Goal: Find specific page/section: Find specific page/section

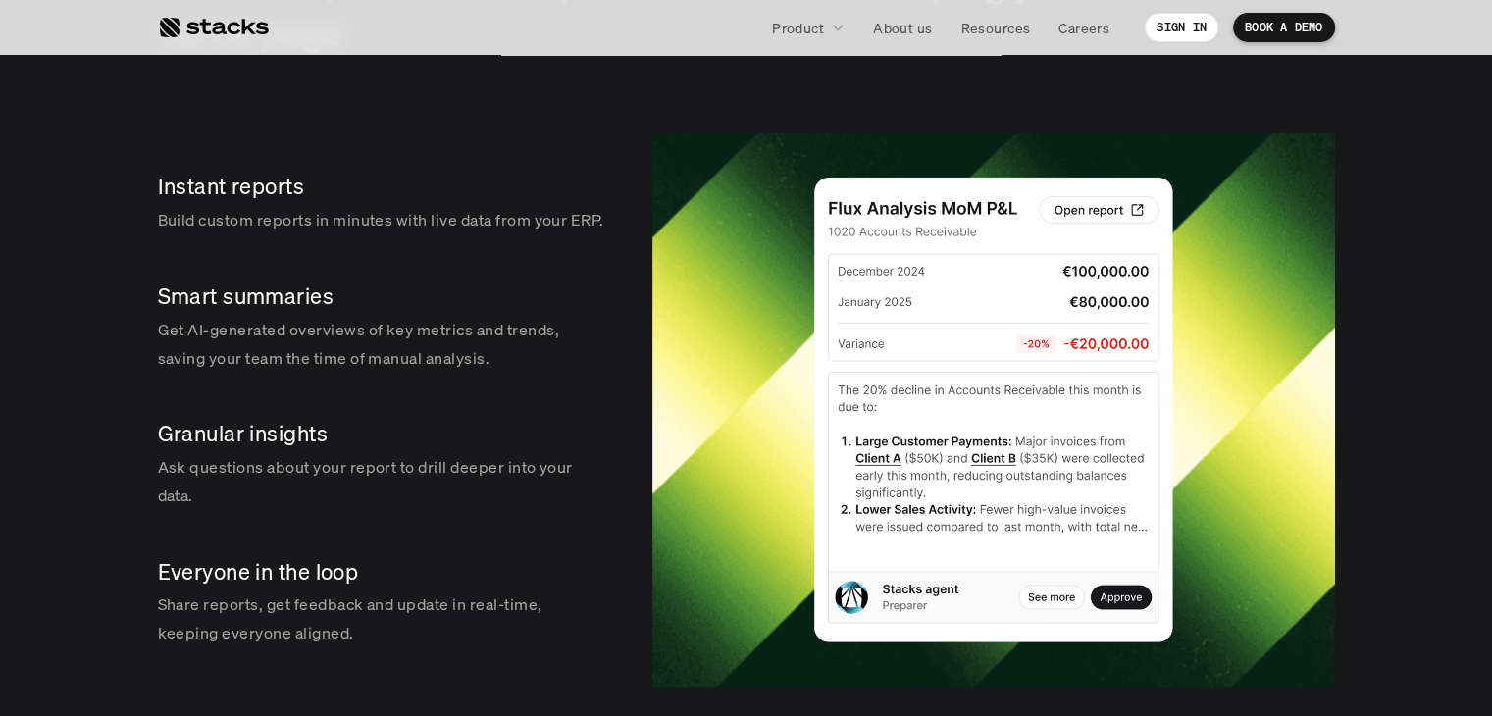
scroll to position [2942, 0]
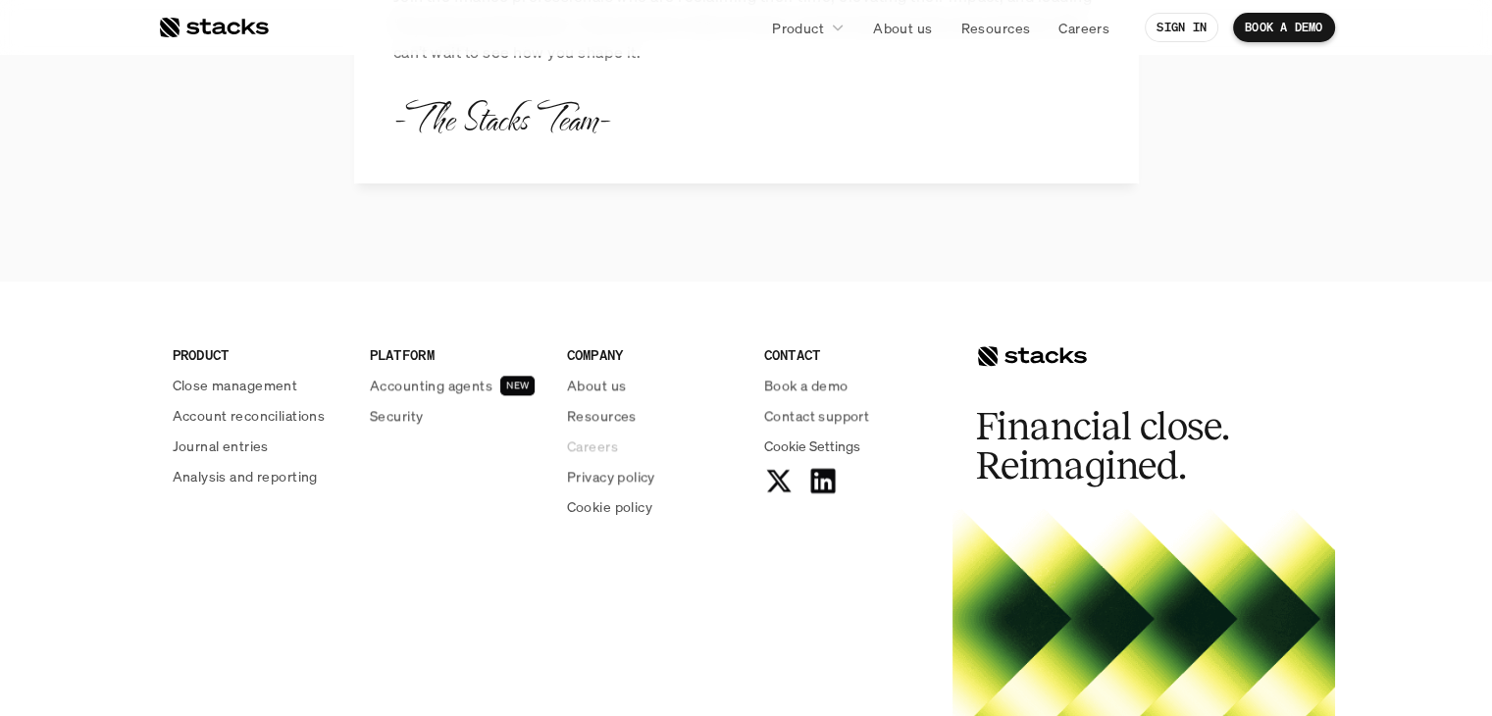
click at [620, 446] on link "Careers" at bounding box center [654, 445] width 174 height 21
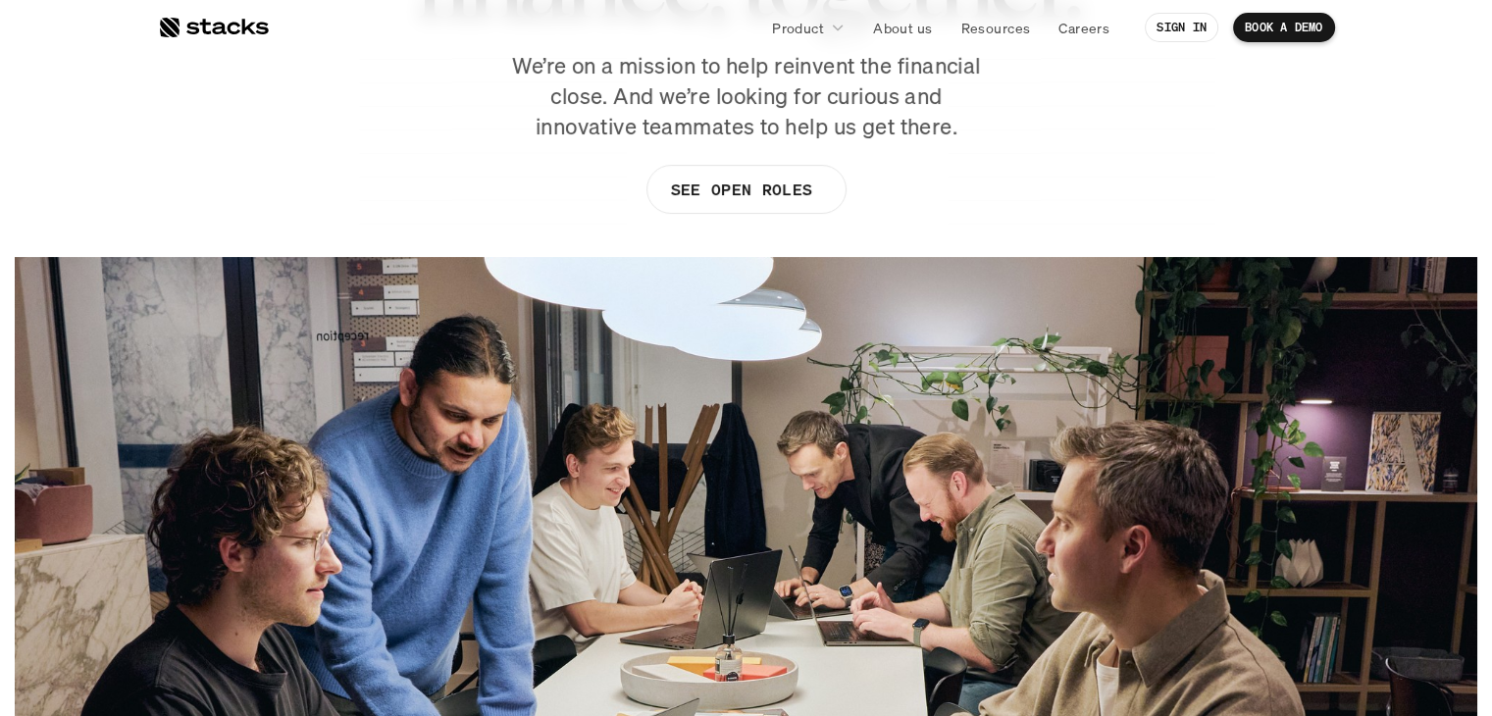
scroll to position [294, 0]
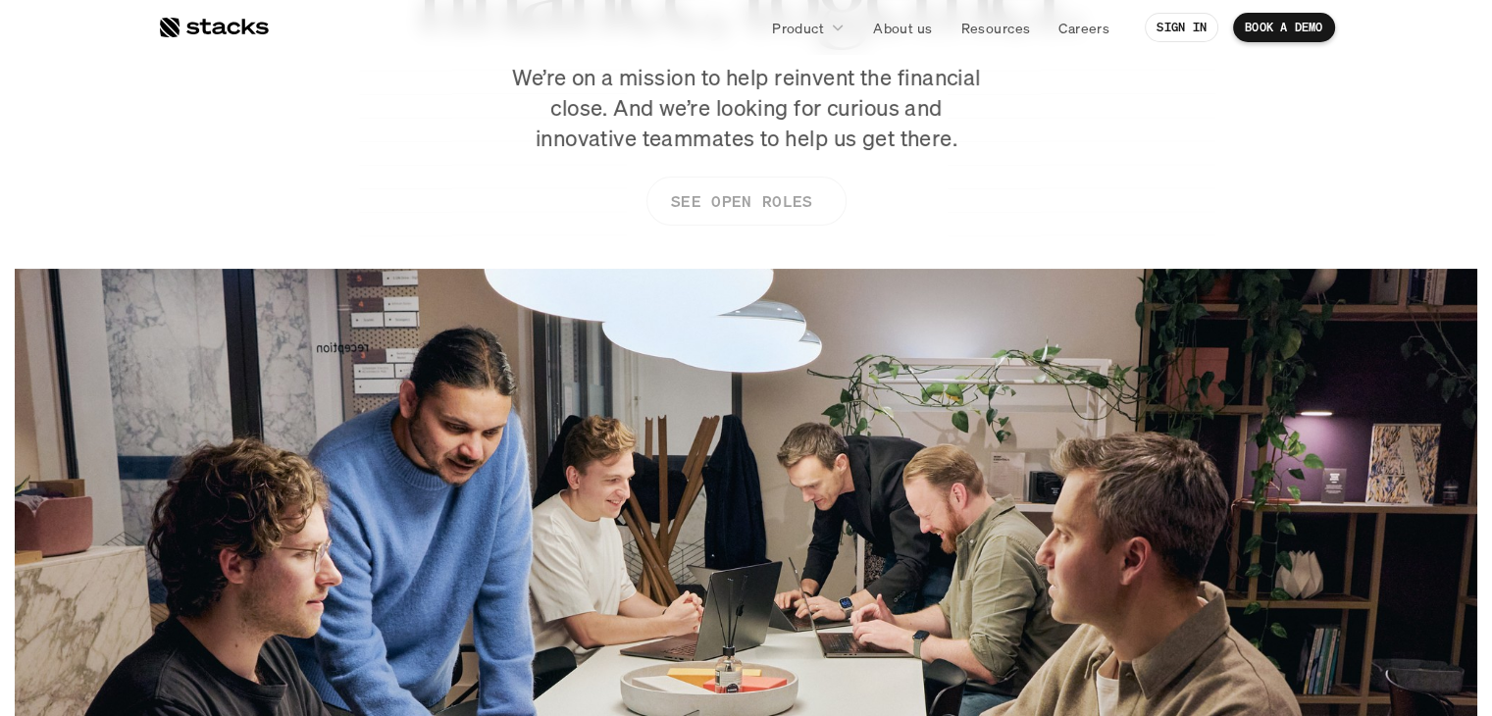
click at [757, 191] on p "SEE OPEN ROLES" at bounding box center [740, 201] width 141 height 28
click at [1076, 25] on p "Careers" at bounding box center [1083, 28] width 51 height 21
click at [1088, 27] on p "Careers" at bounding box center [1083, 28] width 51 height 21
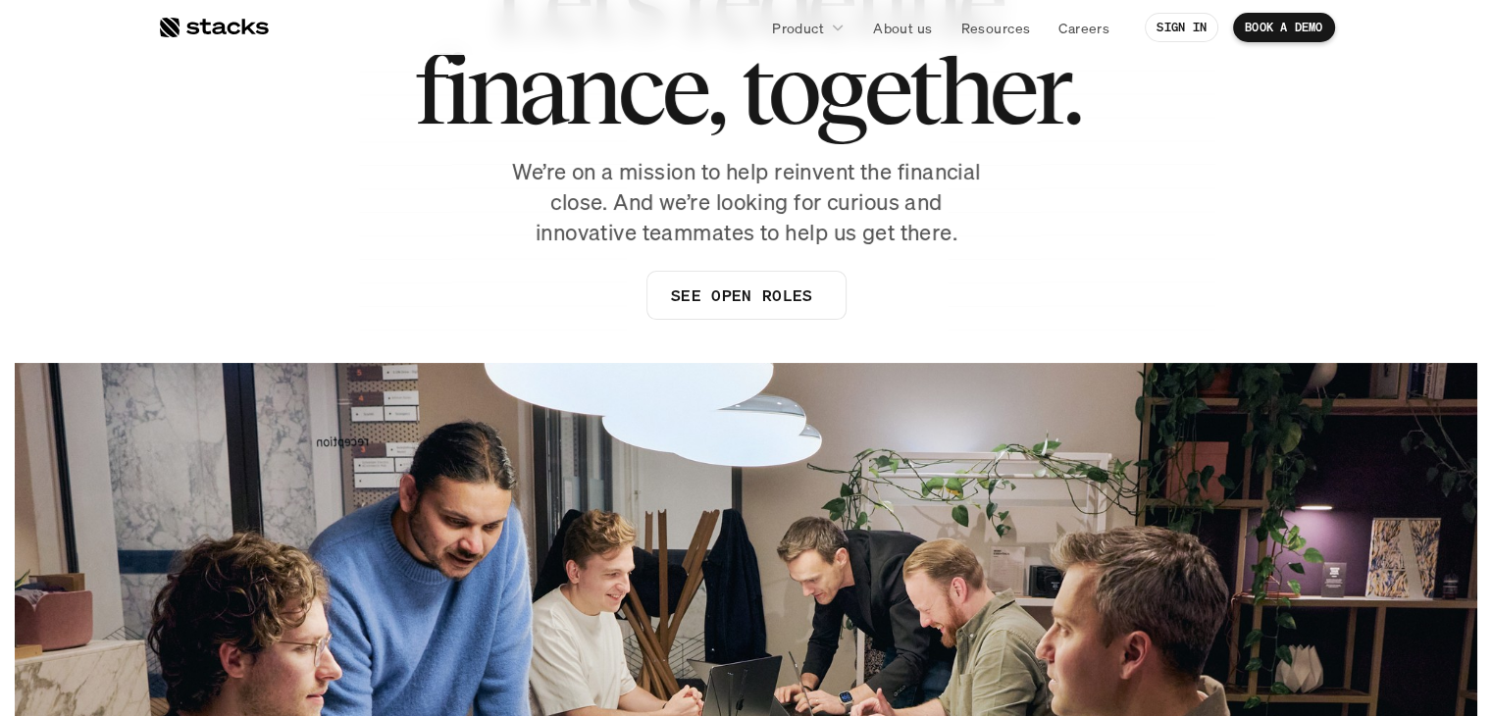
scroll to position [196, 0]
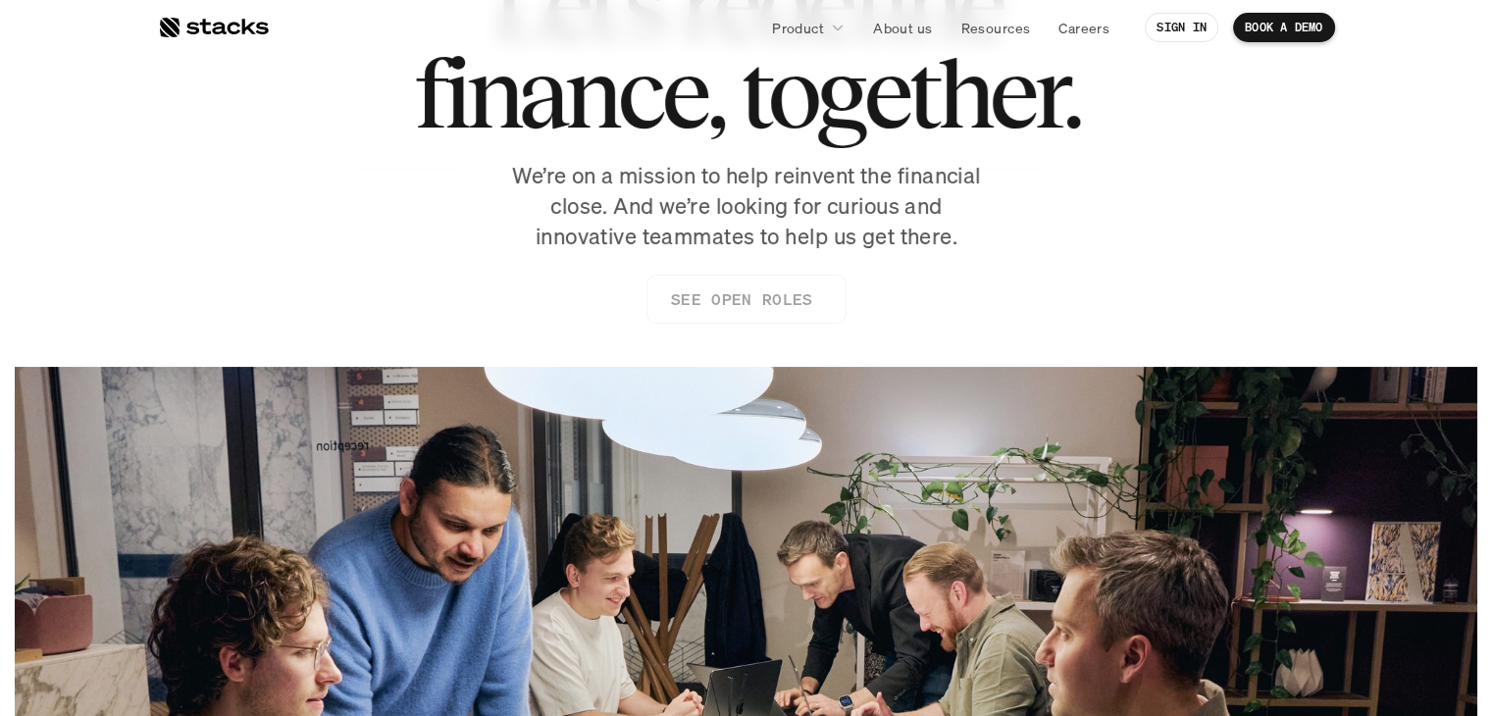
click at [713, 317] on link "SEE OPEN ROLES" at bounding box center [745, 299] width 200 height 49
click at [769, 300] on p "SEE OPEN ROLES" at bounding box center [740, 299] width 141 height 28
